Goal: Task Accomplishment & Management: Manage account settings

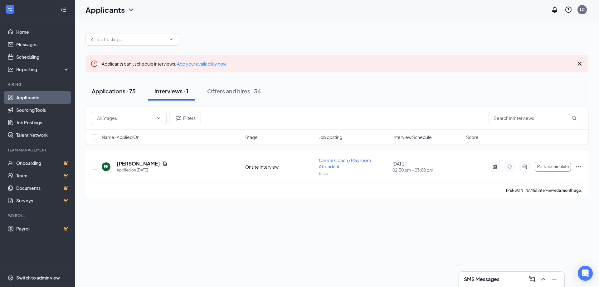
click at [123, 97] on button "Applications · 75" at bounding box center [113, 91] width 56 height 19
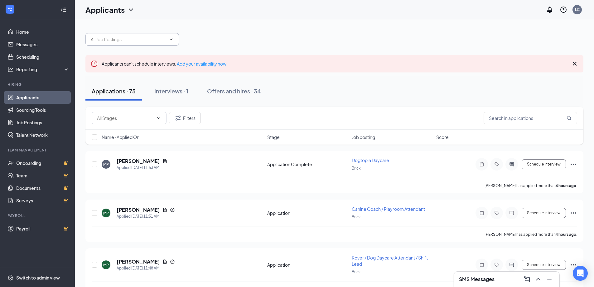
click at [118, 41] on input "text" at bounding box center [128, 39] width 75 height 7
click at [498, 120] on input "text" at bounding box center [531, 118] width 94 height 12
type input "v"
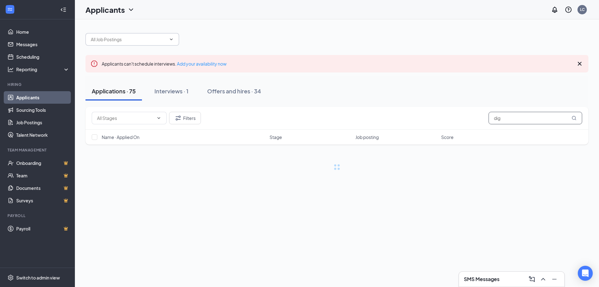
type input "digg"
drag, startPoint x: 510, startPoint y: 117, endPoint x: 369, endPoint y: 97, distance: 142.5
click at [369, 97] on div "Playroom Manager (Brick) Rover / Dog Daycare Attendant / Shift Lead (Brick) Can…" at bounding box center [336, 138] width 503 height 222
drag, startPoint x: 515, startPoint y: 120, endPoint x: 313, endPoint y: 94, distance: 204.1
click at [317, 94] on div "Playroom Manager (Brick) Rover / Dog Daycare Attendant / Shift Lead (Brick) Can…" at bounding box center [336, 138] width 503 height 222
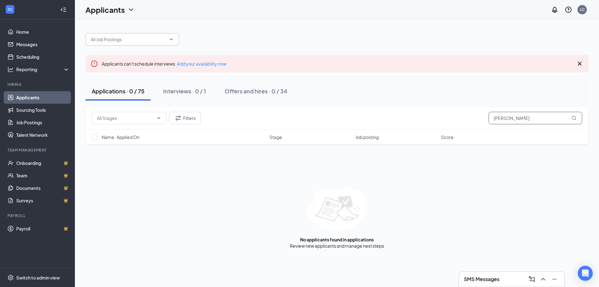
type input "[PERSON_NAME]"
click at [36, 98] on link "Applicants" at bounding box center [42, 97] width 53 height 12
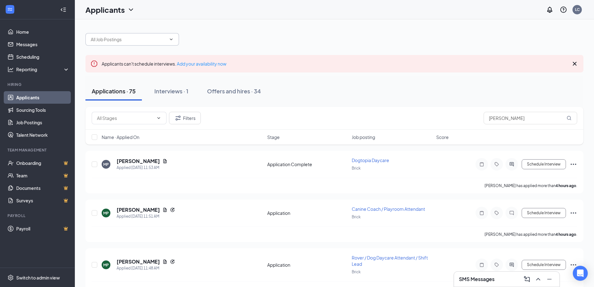
click at [43, 94] on link "Applicants" at bounding box center [42, 97] width 53 height 12
click at [36, 30] on link "Home" at bounding box center [42, 32] width 53 height 12
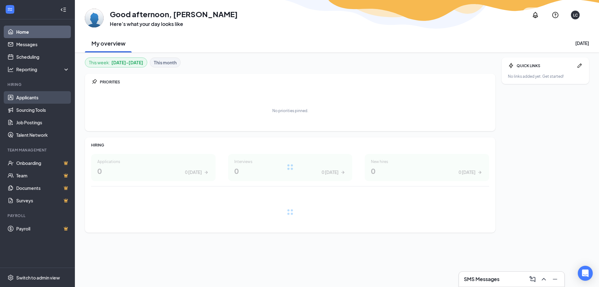
click at [42, 96] on link "Applicants" at bounding box center [42, 97] width 53 height 12
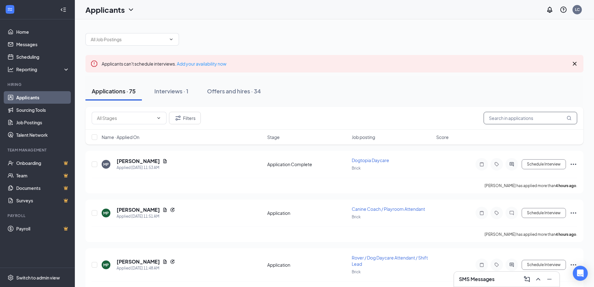
click at [502, 119] on input "text" at bounding box center [531, 118] width 94 height 12
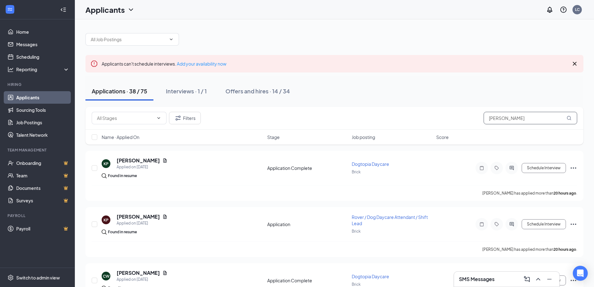
type input "[PERSON_NAME]"
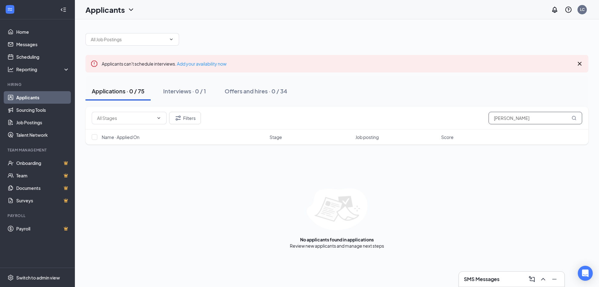
drag, startPoint x: 508, startPoint y: 122, endPoint x: 357, endPoint y: 103, distance: 152.2
click at [358, 103] on div "Applicants can't schedule interviews. Add your availability now Applications · …" at bounding box center [336, 138] width 503 height 222
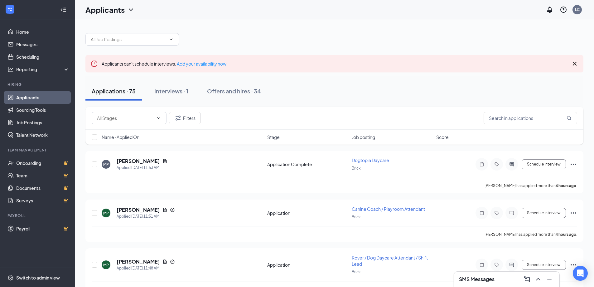
click at [468, 276] on h3 "SMS Messages" at bounding box center [477, 278] width 36 height 7
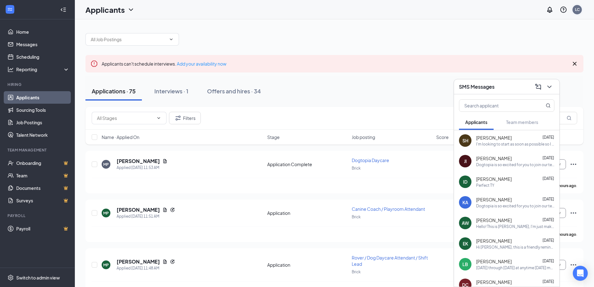
click at [578, 7] on div "LC" at bounding box center [577, 9] width 9 height 9
click at [577, 12] on div "LC" at bounding box center [577, 9] width 9 height 9
click at [549, 87] on icon "ChevronDown" at bounding box center [549, 86] width 7 height 7
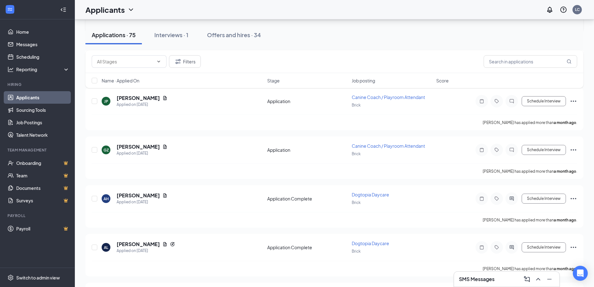
scroll to position [3151, 0]
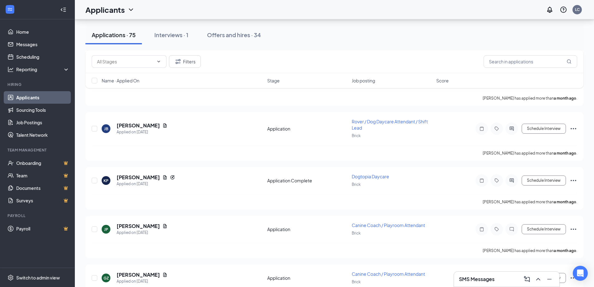
click at [52, 96] on link "Applicants" at bounding box center [42, 97] width 53 height 12
